Goal: Transaction & Acquisition: Download file/media

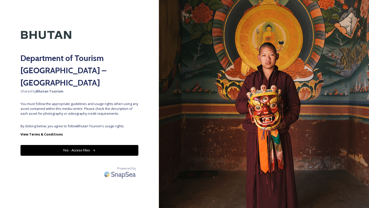
click at [66, 145] on button "Yes - Access Files" at bounding box center [80, 150] width 118 height 11
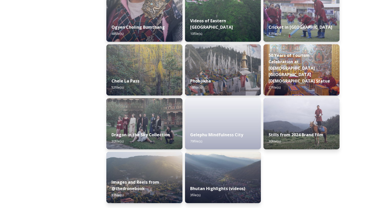
scroll to position [846, 0]
click at [299, 115] on img at bounding box center [302, 123] width 78 height 52
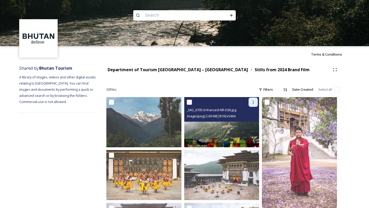
click at [253, 102] on icon at bounding box center [253, 102] width 1 height 3
click at [250, 123] on span "Download" at bounding box center [248, 123] width 16 height 5
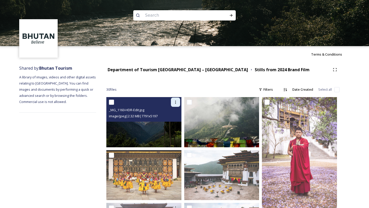
click at [177, 103] on icon at bounding box center [176, 102] width 4 height 4
click at [171, 124] on span "Download" at bounding box center [170, 123] width 16 height 5
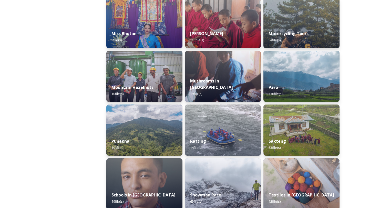
scroll to position [409, 0]
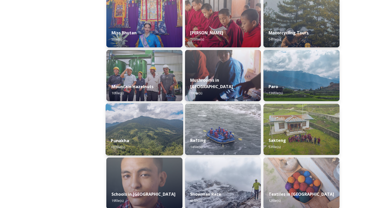
click at [150, 134] on div "Punakha 103 file(s)" at bounding box center [145, 143] width 78 height 23
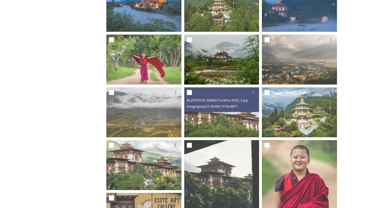
scroll to position [116, 0]
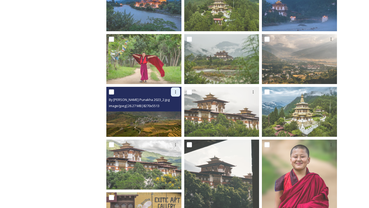
click at [175, 92] on icon at bounding box center [175, 92] width 1 height 3
click at [172, 114] on span "Download" at bounding box center [170, 113] width 16 height 5
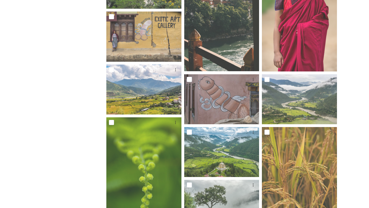
scroll to position [0, 0]
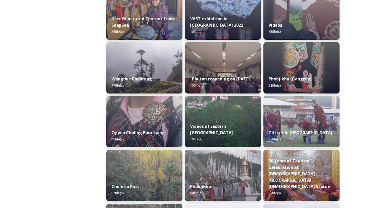
scroll to position [740, 0]
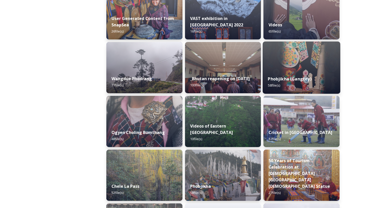
click at [309, 67] on img at bounding box center [302, 68] width 78 height 52
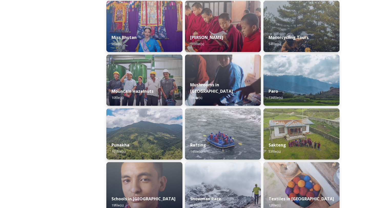
scroll to position [410, 0]
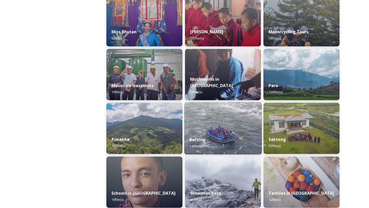
click at [205, 131] on img at bounding box center [223, 128] width 78 height 52
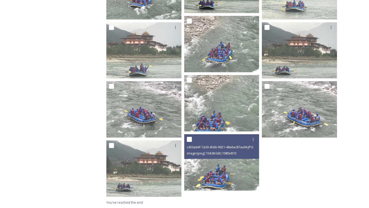
scroll to position [193, 0]
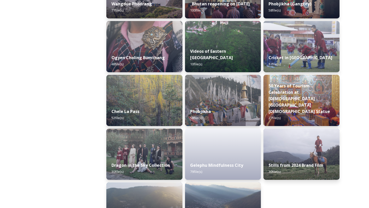
scroll to position [846, 0]
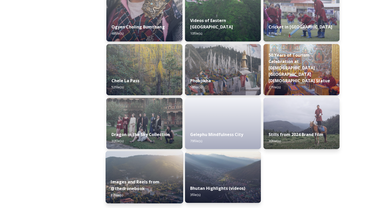
click at [143, 171] on img at bounding box center [145, 177] width 78 height 52
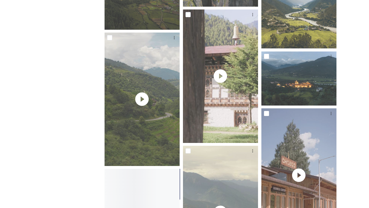
scroll to position [869, 0]
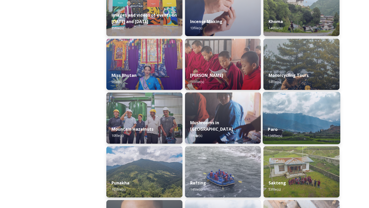
scroll to position [367, 0]
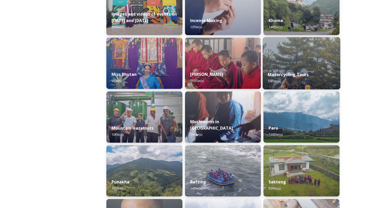
click at [312, 72] on div "Motorcycling Tours 54 file(s)" at bounding box center [302, 77] width 78 height 23
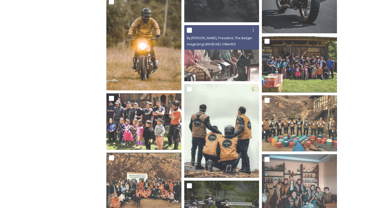
scroll to position [1006, 0]
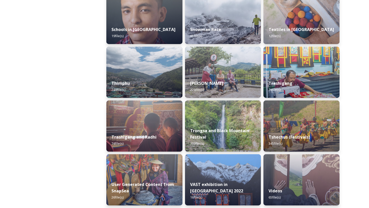
scroll to position [587, 0]
